Goal: Find specific page/section: Find specific page/section

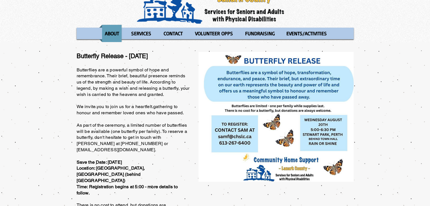
scroll to position [35, 0]
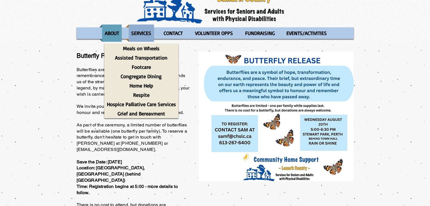
click at [136, 31] on p "SERVICES" at bounding box center [141, 33] width 25 height 17
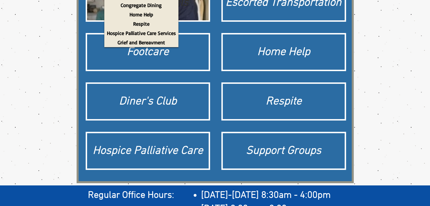
scroll to position [107, 0]
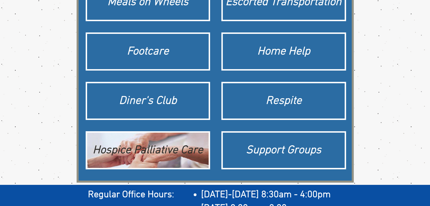
click at [177, 153] on div "Hospice Palliative Care" at bounding box center [148, 151] width 116 height 16
click at [132, 150] on div "Hospice Palliative Care" at bounding box center [148, 151] width 116 height 16
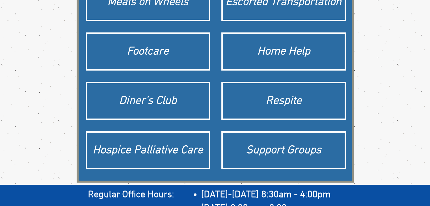
click at [53, 130] on div "main content" at bounding box center [215, 77] width 430 height 215
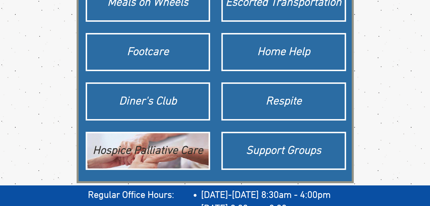
click at [110, 145] on div "Hospice Palliative Care" at bounding box center [148, 151] width 116 height 16
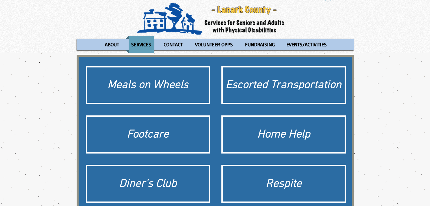
scroll to position [0, 0]
